Goal: Task Accomplishment & Management: Manage account settings

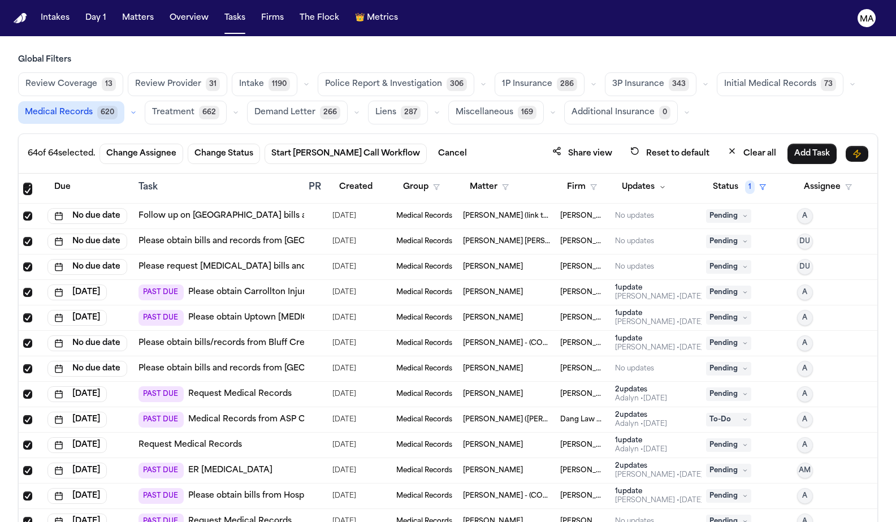
scroll to position [177, 0]
click at [537, 439] on div "[PERSON_NAME]" at bounding box center [507, 443] width 88 height 9
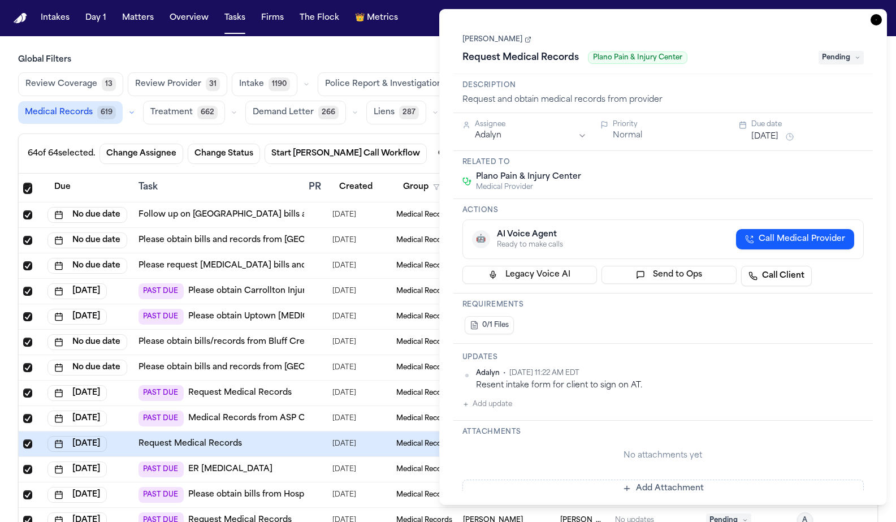
click at [882, 14] on icon "button" at bounding box center [876, 19] width 11 height 11
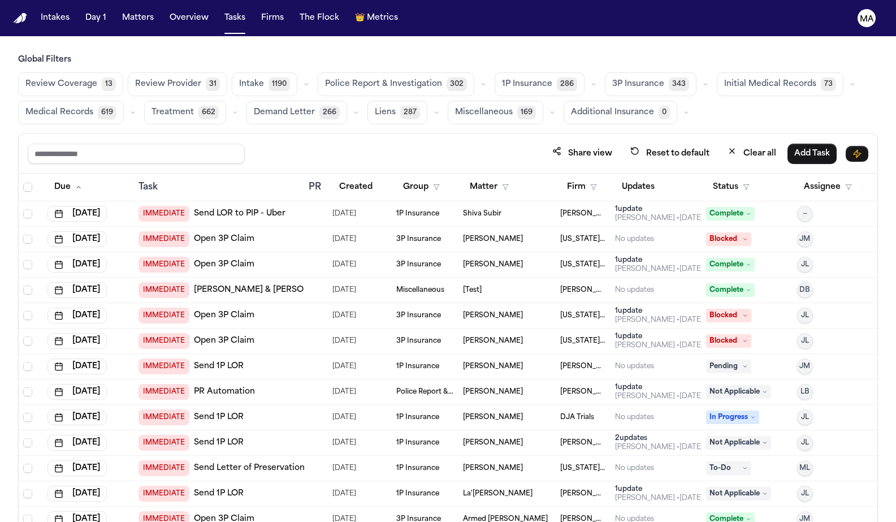
click at [116, 106] on span "619" at bounding box center [107, 113] width 19 height 14
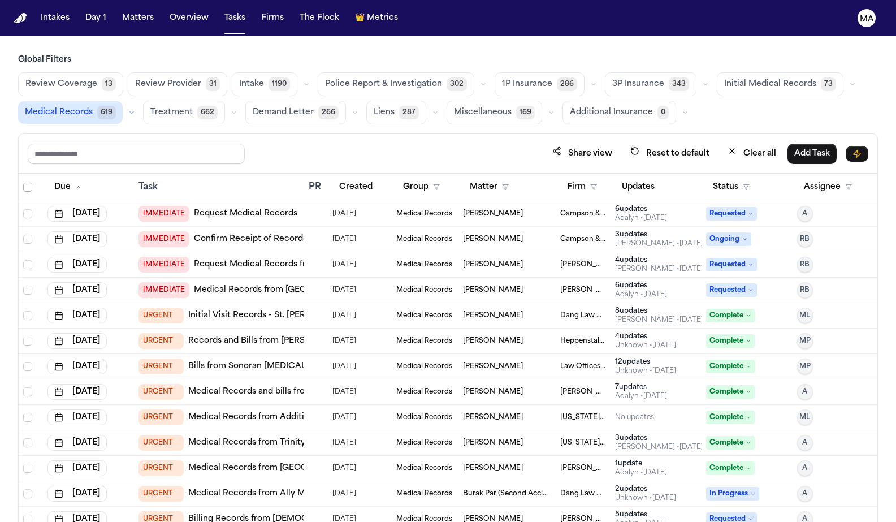
click at [23, 183] on span "Select all" at bounding box center [27, 187] width 9 height 9
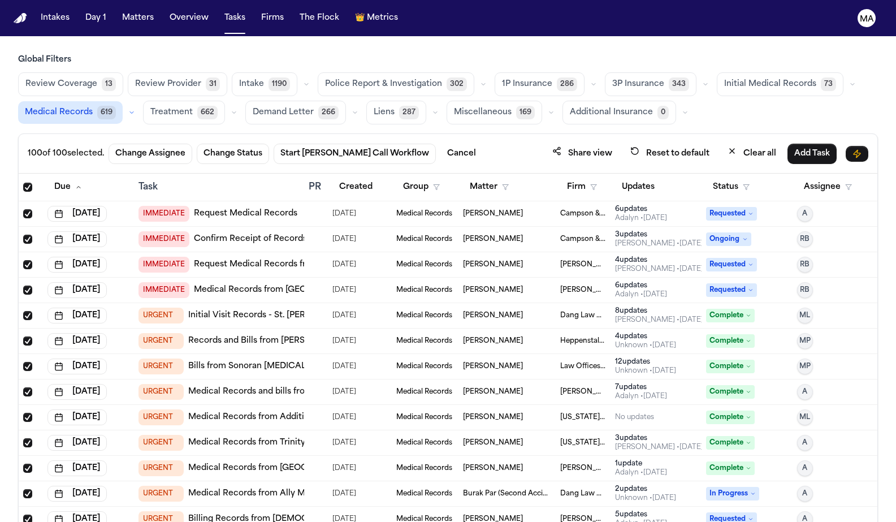
click at [727, 201] on td "Requested" at bounding box center [747, 213] width 91 height 25
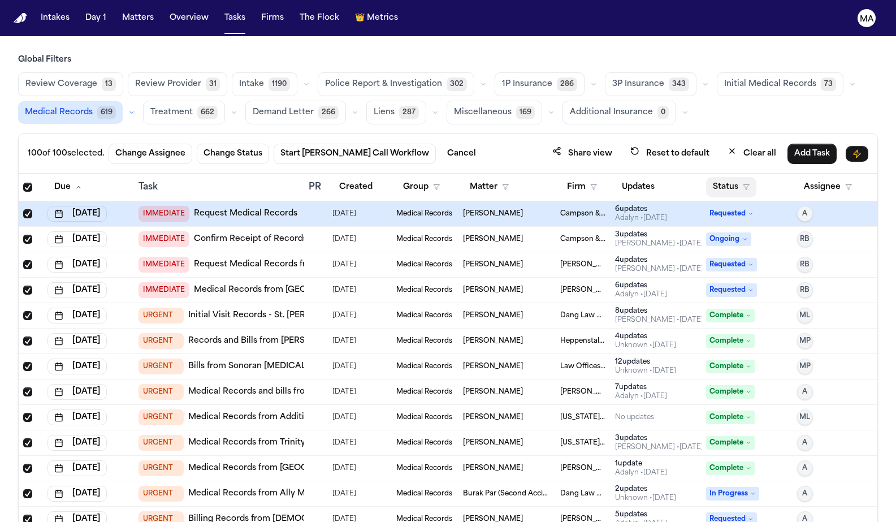
click at [727, 177] on button "Status" at bounding box center [731, 187] width 50 height 20
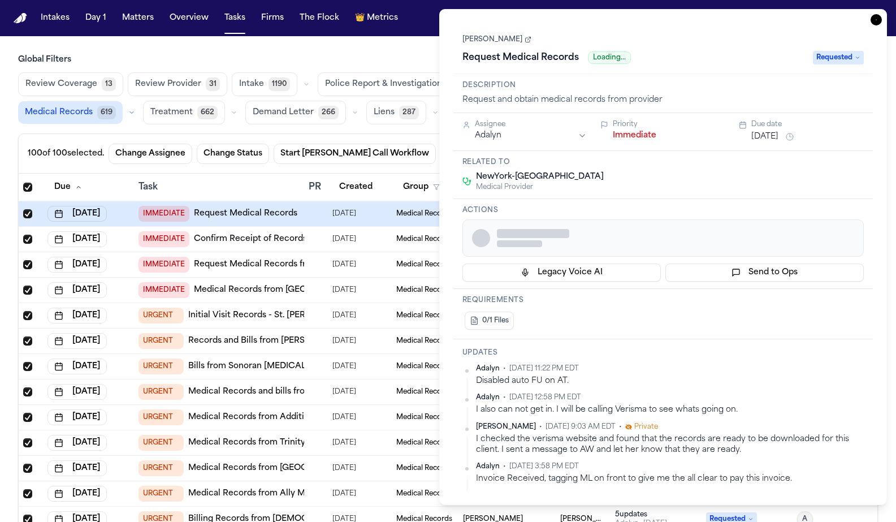
click at [734, 264] on button "Send to Ops" at bounding box center [765, 273] width 198 height 18
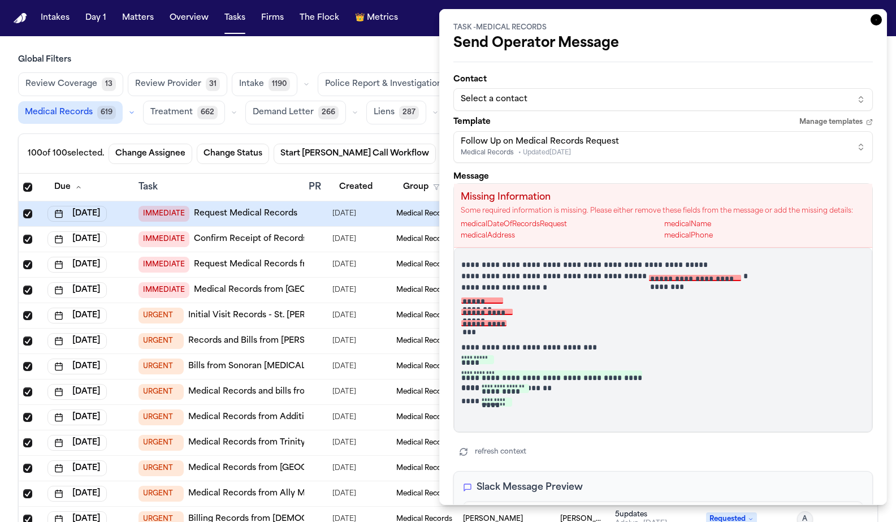
click at [882, 14] on icon "button" at bounding box center [876, 19] width 11 height 11
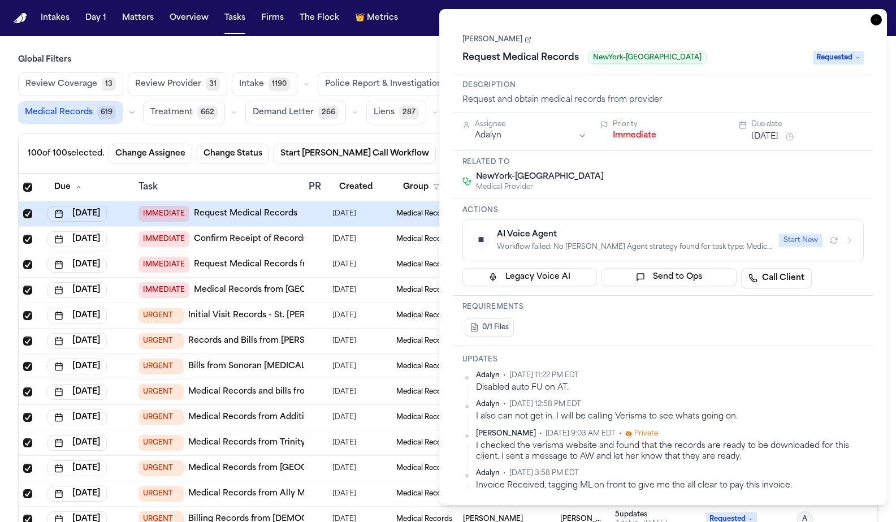
click at [882, 14] on icon "button" at bounding box center [876, 19] width 11 height 11
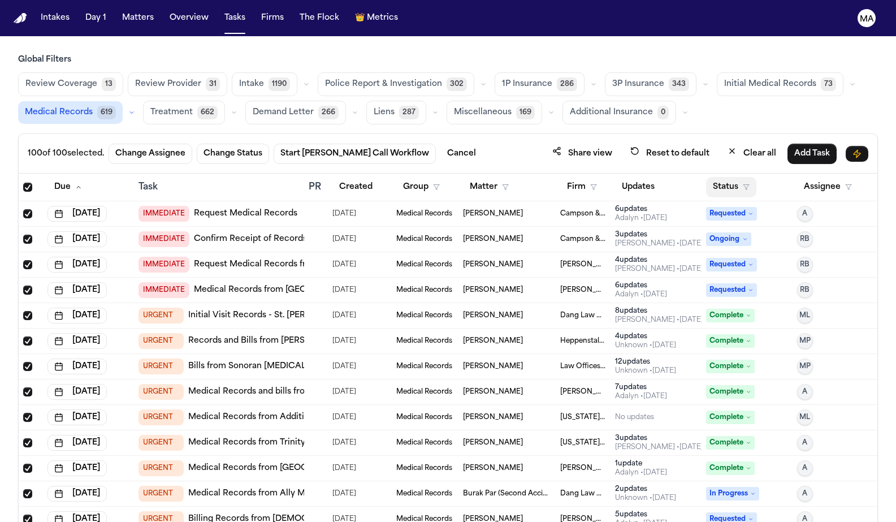
click at [713, 177] on button "Status" at bounding box center [731, 187] width 50 height 20
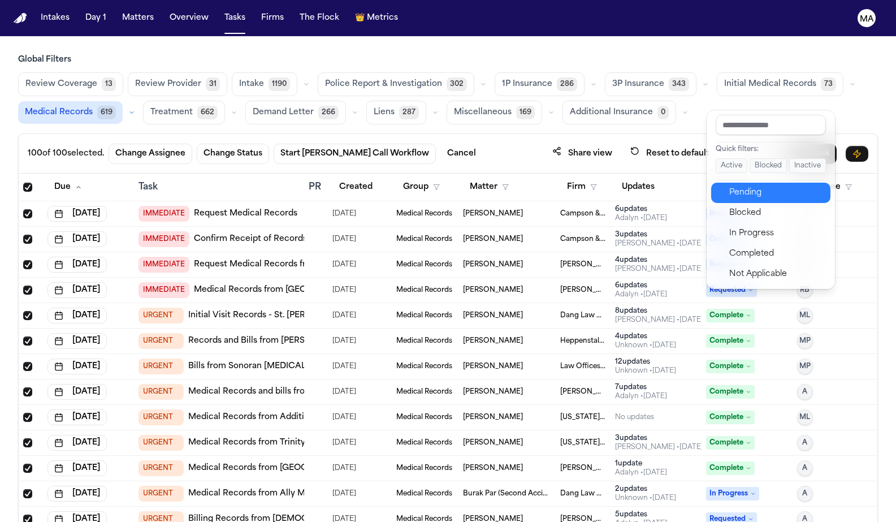
click at [732, 186] on div "Pending" at bounding box center [776, 193] width 94 height 14
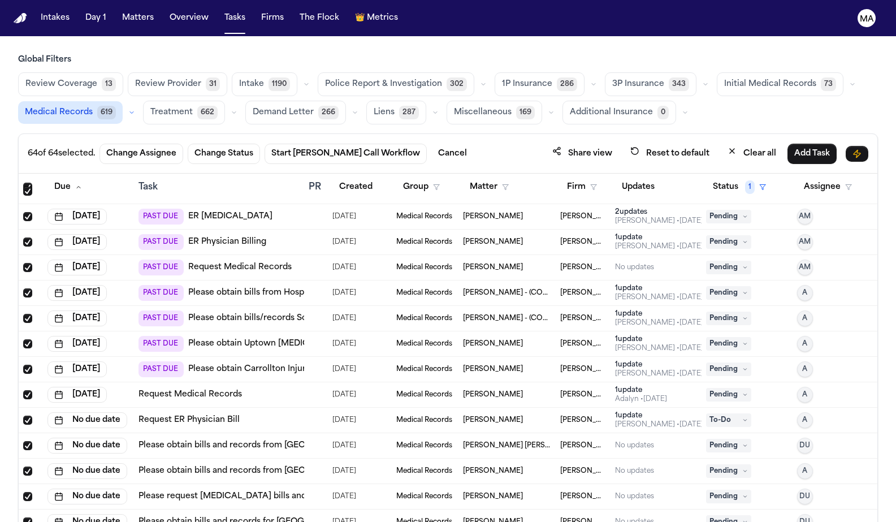
scroll to position [1008, 0]
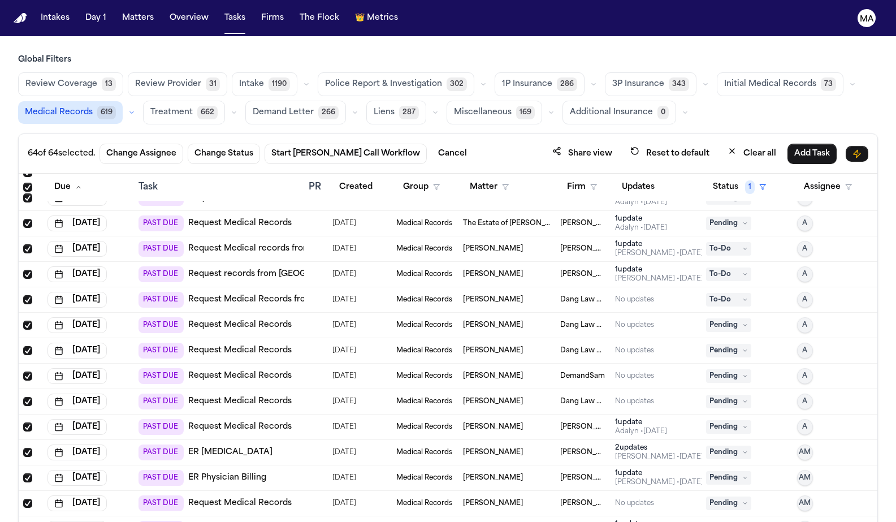
click at [659, 469] on div "1 update" at bounding box center [659, 473] width 88 height 9
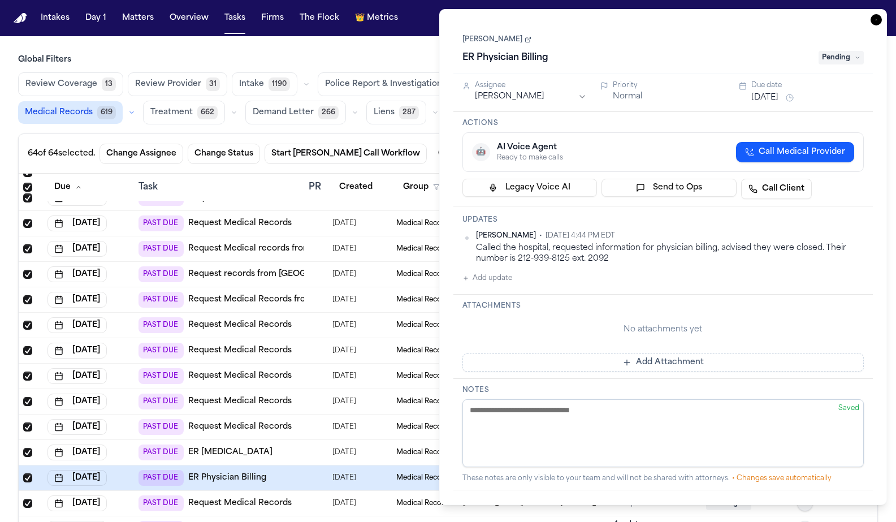
click at [882, 14] on icon "button" at bounding box center [876, 19] width 11 height 11
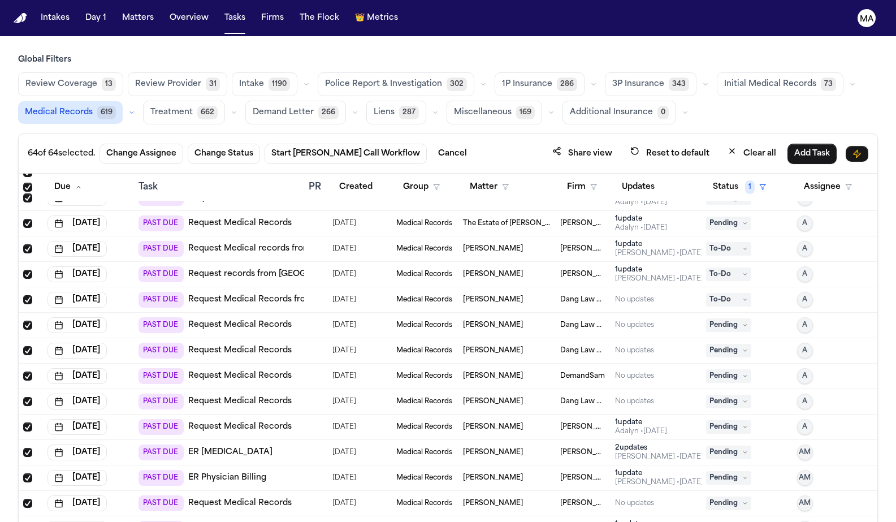
click at [676, 443] on div "2 update s Ada Martinez • 4d ago" at bounding box center [656, 452] width 82 height 18
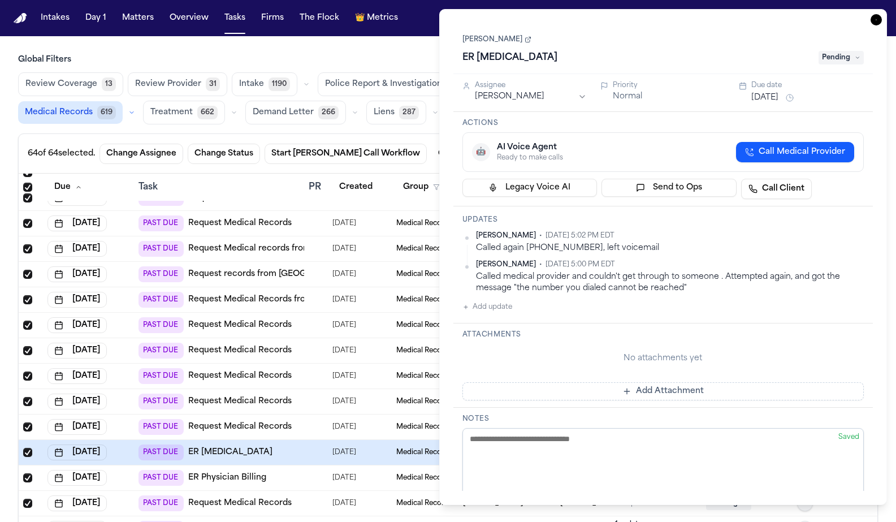
click at [882, 14] on icon "button" at bounding box center [876, 19] width 11 height 11
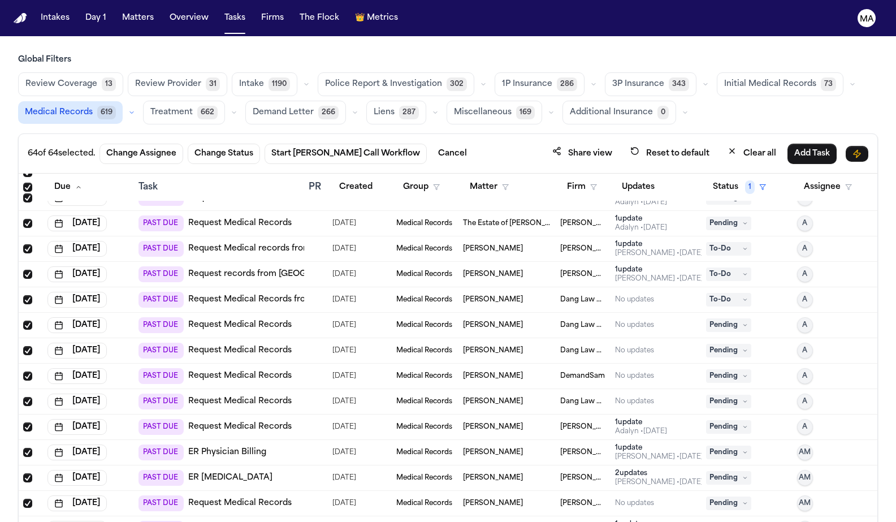
click at [677, 265] on div "1 update Ada Martinez • 4d ago" at bounding box center [656, 274] width 82 height 18
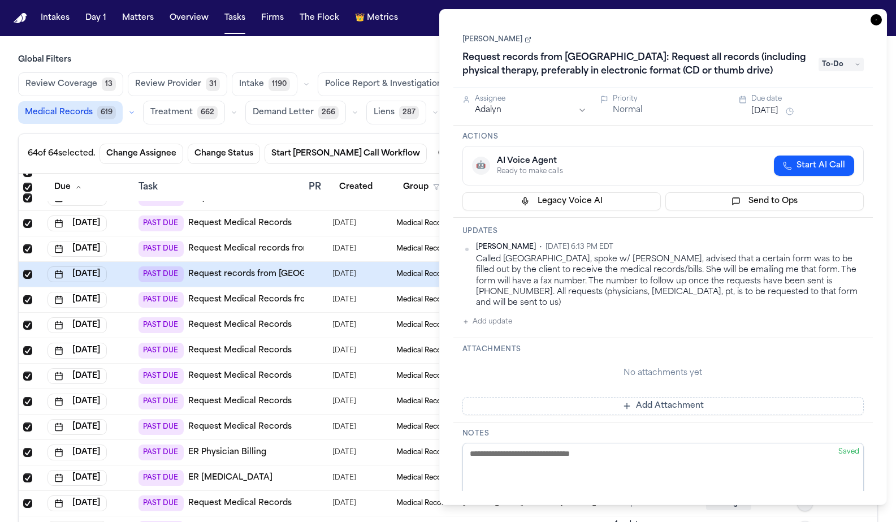
click at [882, 14] on icon "button" at bounding box center [876, 19] width 11 height 11
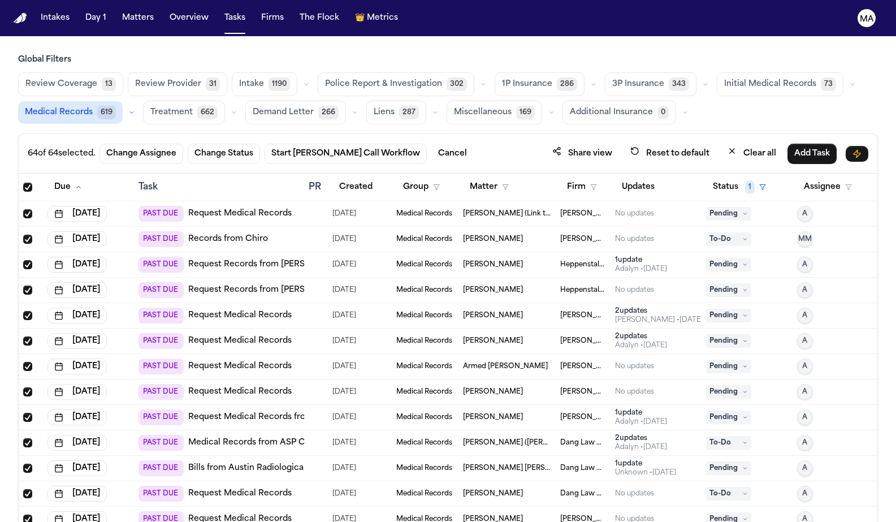
click at [547, 430] on td "[PERSON_NAME] ([PERSON_NAME] to [PERSON_NAME])" at bounding box center [507, 442] width 97 height 25
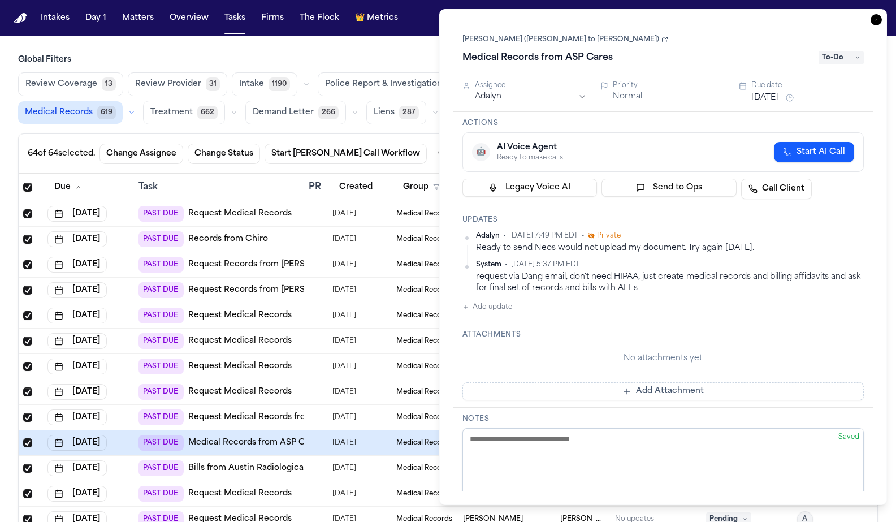
click at [882, 14] on icon "button" at bounding box center [876, 19] width 11 height 11
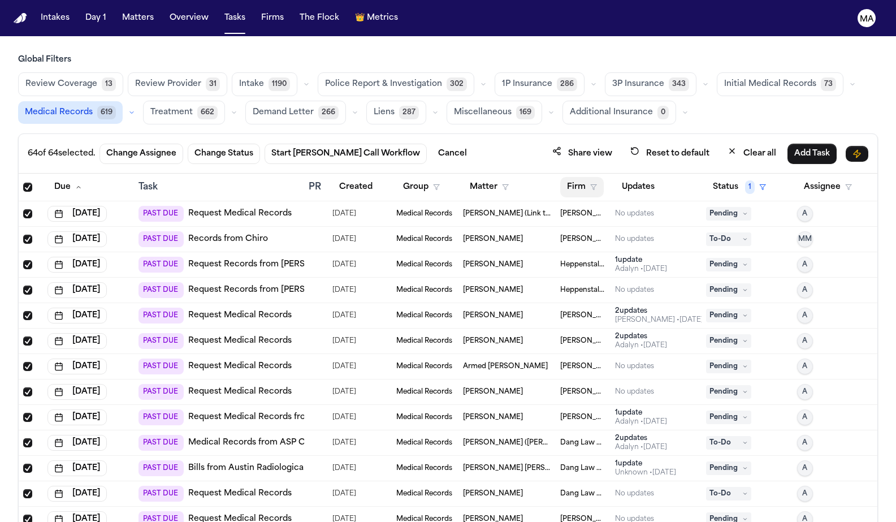
click at [565, 177] on button "Firm" at bounding box center [582, 187] width 44 height 20
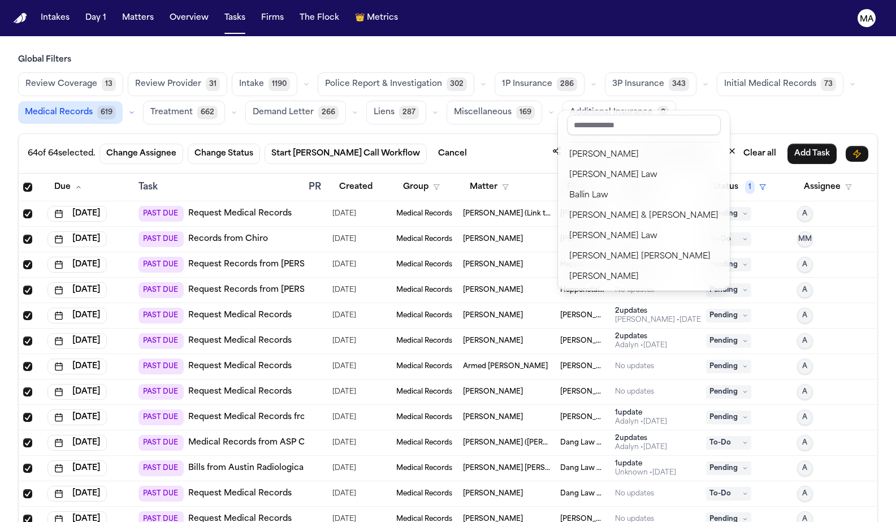
click at [565, 177] on button "Firm" at bounding box center [582, 187] width 44 height 20
